Goal: Information Seeking & Learning: Learn about a topic

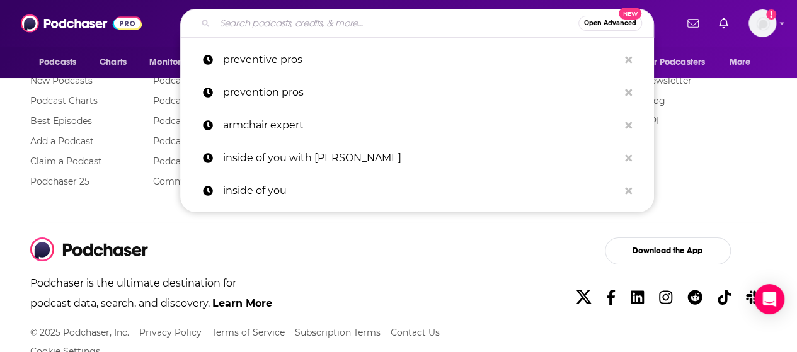
click at [252, 18] on input "Search podcasts, credits, & more..." at bounding box center [396, 23] width 363 height 20
paste input "Techmeme Ride Home"
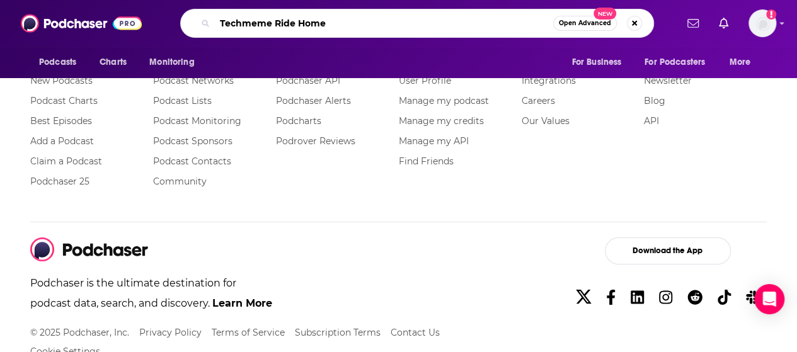
type input "Techmeme Ride Home"
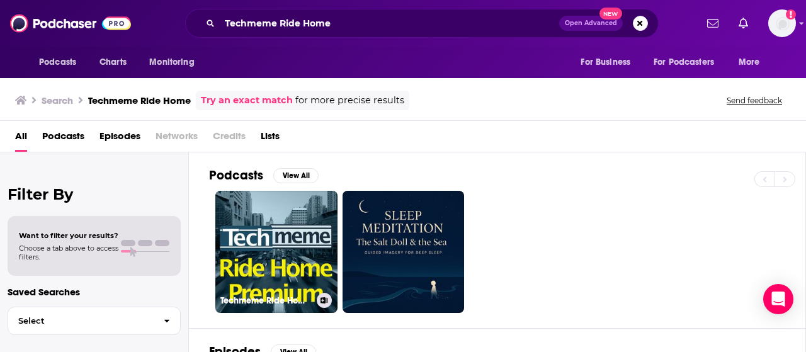
click at [283, 211] on link "Techmeme Ride Home Premium Feed" at bounding box center [276, 252] width 122 height 122
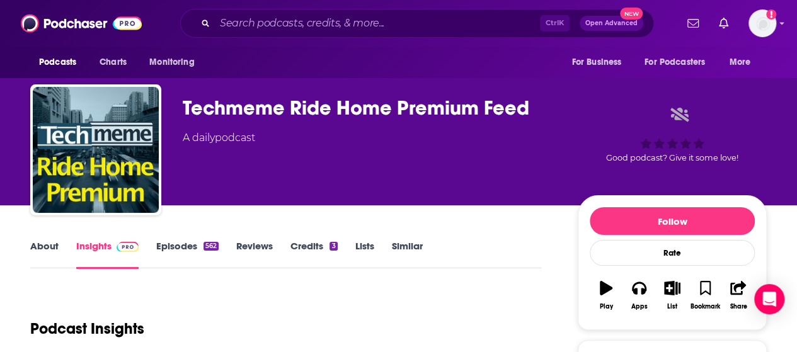
click at [569, 140] on div "Techmeme Ride Home Premium Feed A daily podcast Good podcast? Give it some love!" at bounding box center [475, 152] width 584 height 113
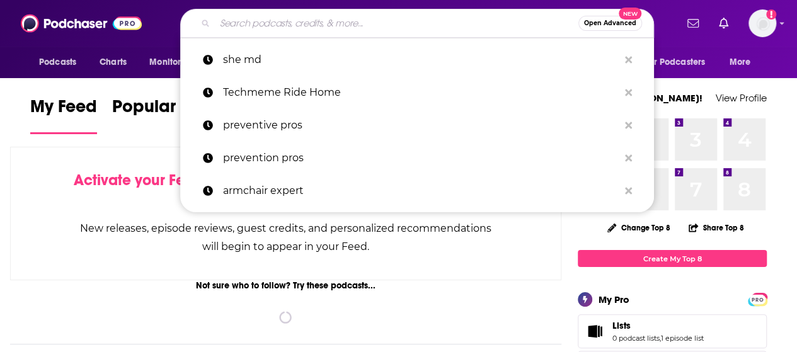
click at [244, 27] on input "Search podcasts, credits, & more..." at bounding box center [396, 23] width 363 height 20
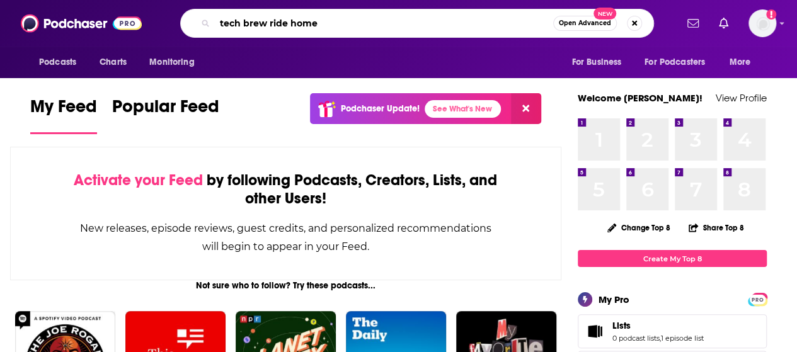
type input "tech brew ride home"
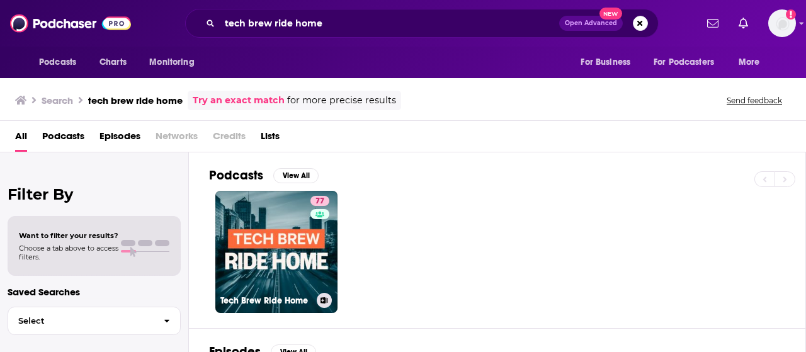
click at [268, 231] on link "77 Tech Brew Ride Home" at bounding box center [276, 252] width 122 height 122
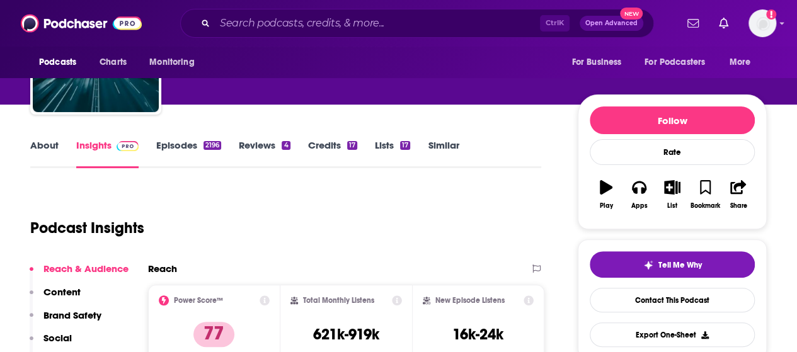
scroll to position [108, 0]
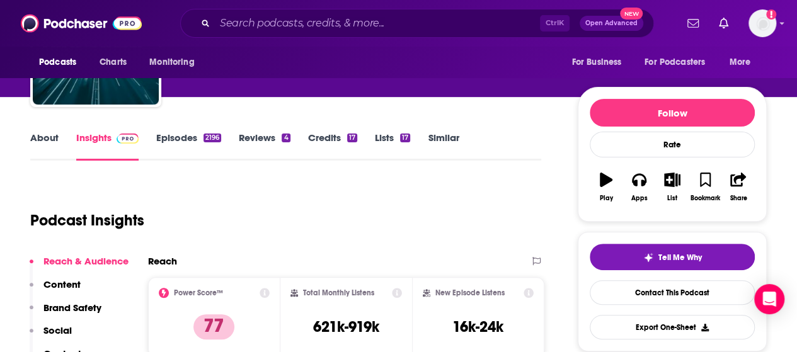
drag, startPoint x: 488, startPoint y: 198, endPoint x: 365, endPoint y: 198, distance: 122.8
click at [365, 198] on div "Podcast Insights" at bounding box center [280, 213] width 501 height 64
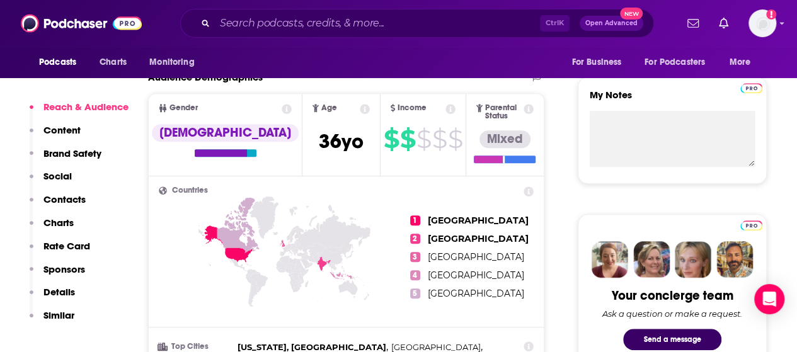
scroll to position [0, 0]
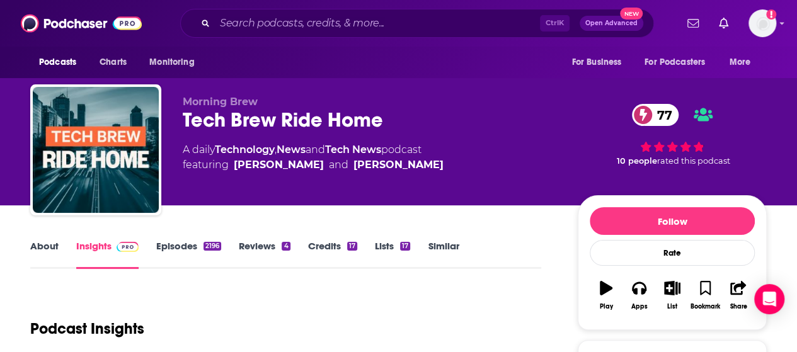
click at [312, 115] on div "Tech Brew Ride Home 77" at bounding box center [370, 120] width 375 height 25
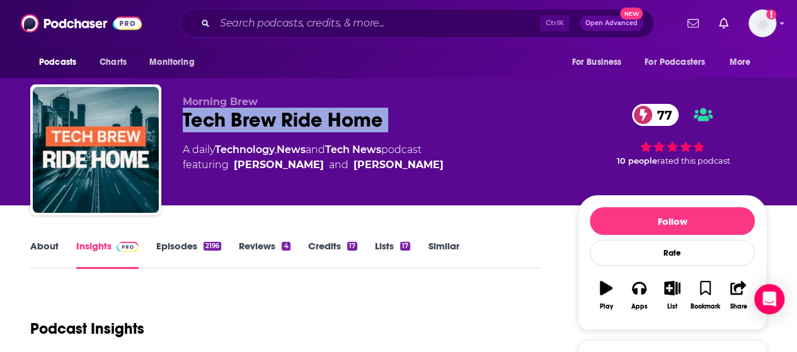
click at [312, 115] on div "Tech Brew Ride Home 77" at bounding box center [370, 120] width 375 height 25
copy div "Tech Brew Ride Home 77"
